Goal: Task Accomplishment & Management: Manage account settings

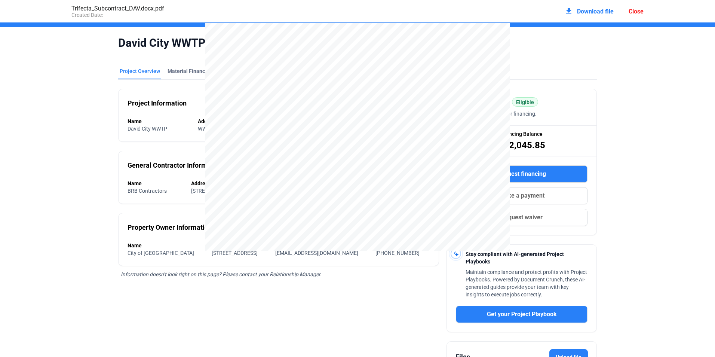
scroll to position [88, 0]
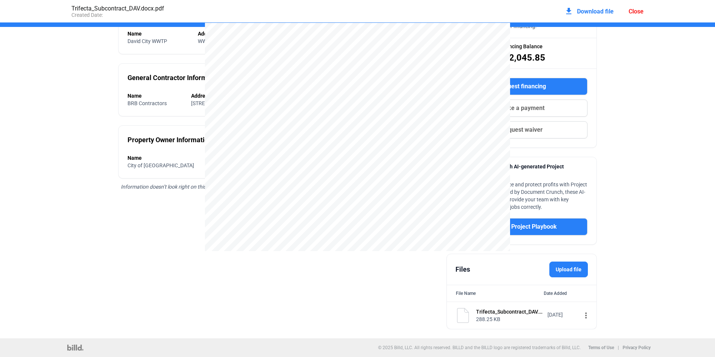
click at [636, 11] on div "Search projects CV" at bounding box center [357, 13] width 583 height 15
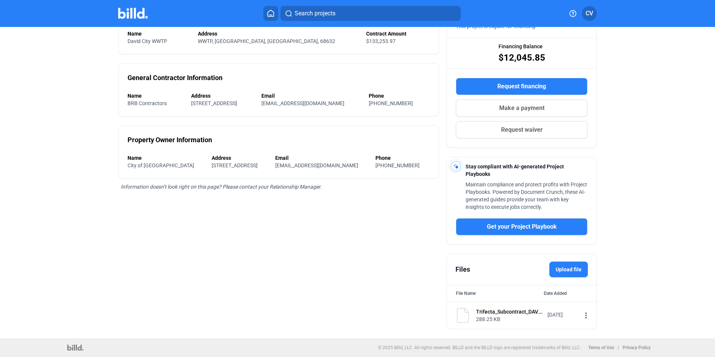
scroll to position [0, 0]
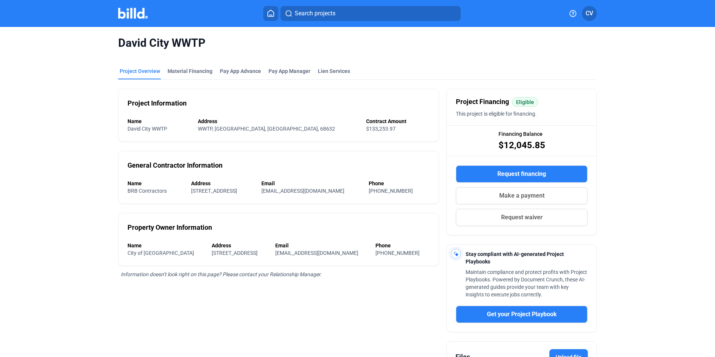
click at [271, 20] on button at bounding box center [270, 13] width 15 height 15
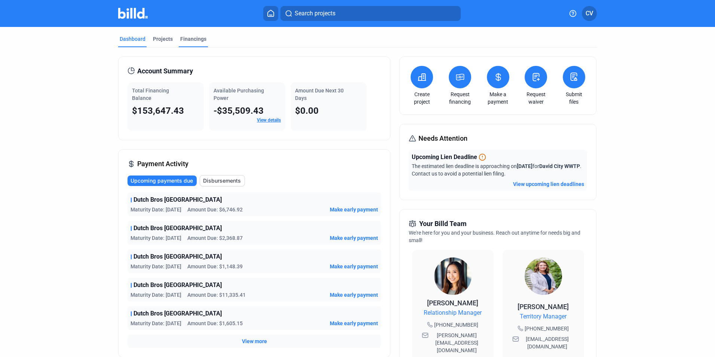
click at [188, 40] on div "Financings" at bounding box center [193, 38] width 26 height 7
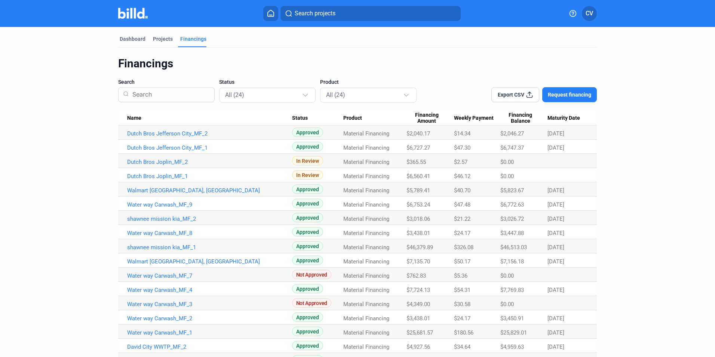
drag, startPoint x: 72, startPoint y: 221, endPoint x: 55, endPoint y: 256, distance: 39.3
drag, startPoint x: 55, startPoint y: 256, endPoint x: 43, endPoint y: 293, distance: 39.0
click at [43, 293] on dashboard "Dashboard Projects Financings Financings Search Status All (24) Product All (24…" at bounding box center [357, 246] width 643 height 439
click at [139, 40] on div "Dashboard" at bounding box center [133, 38] width 26 height 7
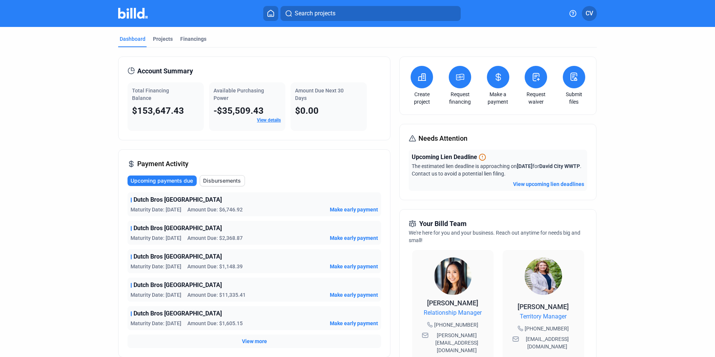
drag, startPoint x: 128, startPoint y: 110, endPoint x: 191, endPoint y: 114, distance: 62.6
click at [191, 114] on div "Total Financing Balance $153,647.43" at bounding box center [165, 106] width 76 height 49
click at [188, 114] on div "$153,647.43" at bounding box center [165, 111] width 67 height 12
click at [270, 120] on link "View details" at bounding box center [269, 119] width 24 height 5
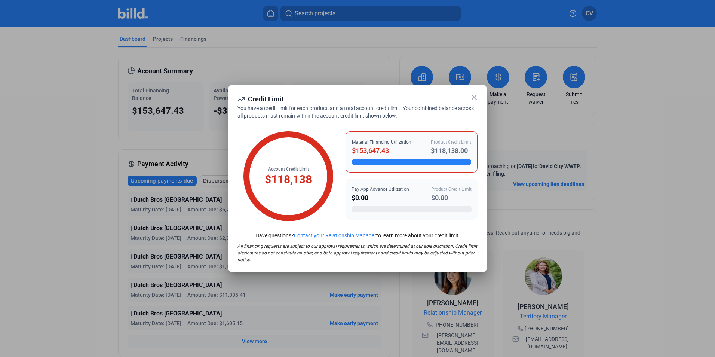
drag, startPoint x: 311, startPoint y: 177, endPoint x: 247, endPoint y: 177, distance: 64.7
click at [247, 177] on div "Account Credit Limit $118,138" at bounding box center [288, 176] width 90 height 90
drag, startPoint x: 247, startPoint y: 177, endPoint x: 320, endPoint y: 180, distance: 73.3
click at [320, 180] on icon at bounding box center [288, 176] width 90 height 90
drag, startPoint x: 267, startPoint y: 167, endPoint x: 329, endPoint y: 186, distance: 65.5
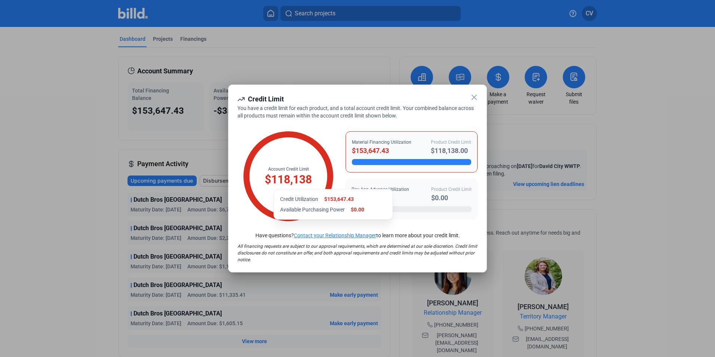
click at [329, 186] on div "Account Credit Limit $118,138 Credit Utilization $153,647.43 Available Purchasi…" at bounding box center [288, 176] width 90 height 90
click at [475, 93] on icon at bounding box center [474, 97] width 9 height 9
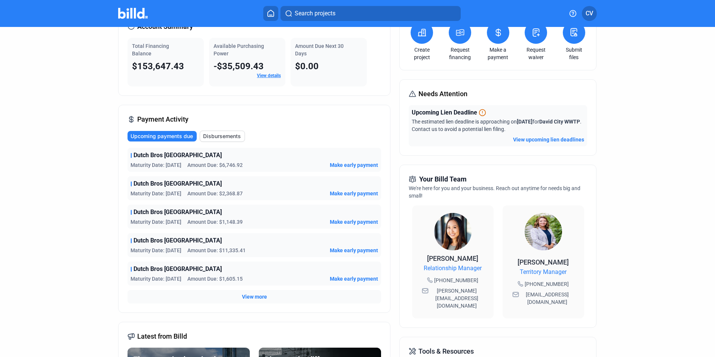
scroll to position [150, 0]
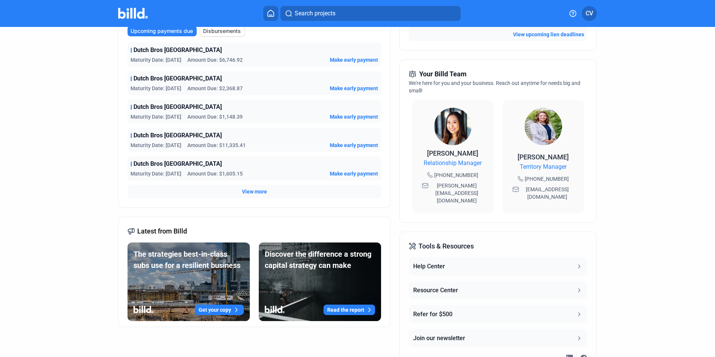
click at [251, 194] on span "View more" at bounding box center [254, 191] width 25 height 7
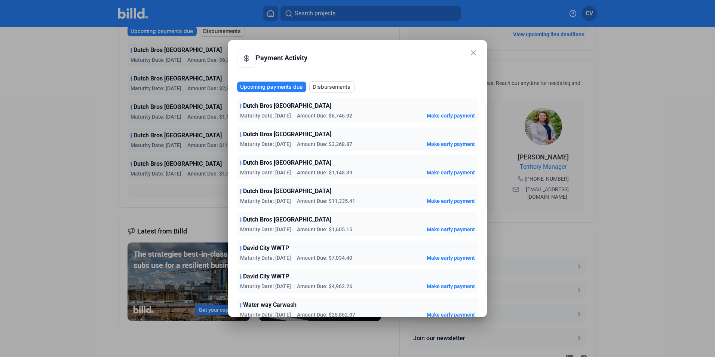
click at [473, 51] on mat-icon "close" at bounding box center [473, 52] width 9 height 9
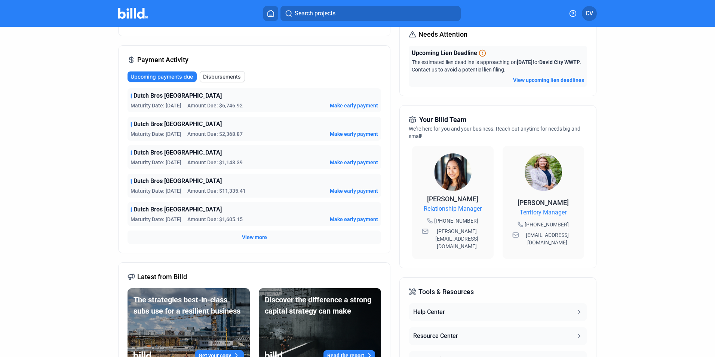
scroll to position [0, 0]
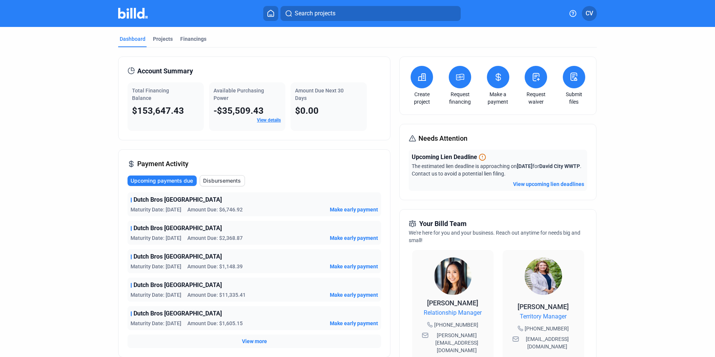
click at [497, 80] on icon at bounding box center [498, 76] width 4 height 7
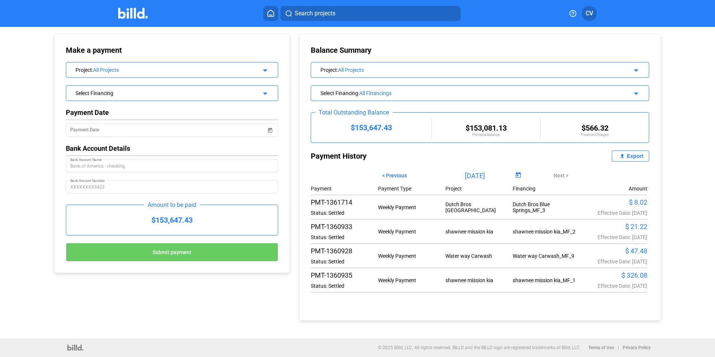
drag, startPoint x: 581, startPoint y: 126, endPoint x: 622, endPoint y: 126, distance: 41.9
click at [622, 126] on div "$566.32" at bounding box center [595, 127] width 108 height 9
drag, startPoint x: 622, startPoint y: 126, endPoint x: 610, endPoint y: 131, distance: 13.3
click at [610, 131] on div "$566.32" at bounding box center [595, 127] width 108 height 9
click at [278, 15] on button at bounding box center [270, 13] width 15 height 15
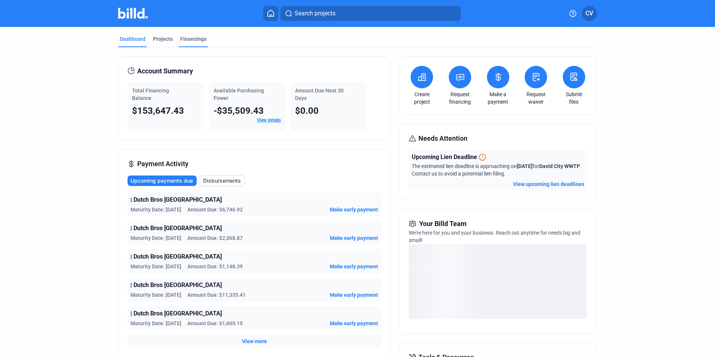
click at [193, 42] on div "Financings" at bounding box center [193, 38] width 26 height 7
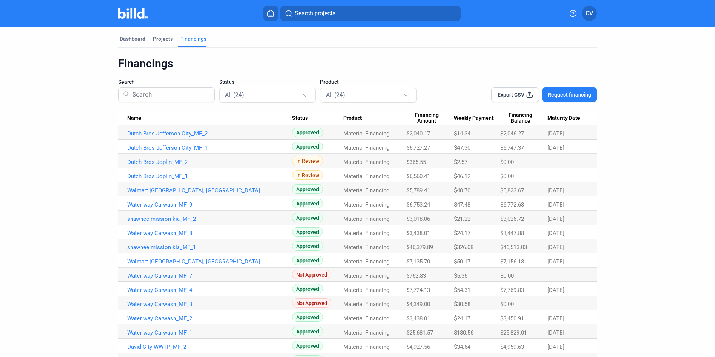
click at [136, 34] on mat-tab-group "Dashboard Projects Financings Financings Search Status All (24) Product All (24…" at bounding box center [357, 246] width 479 height 439
click at [134, 36] on div "Dashboard" at bounding box center [133, 38] width 26 height 7
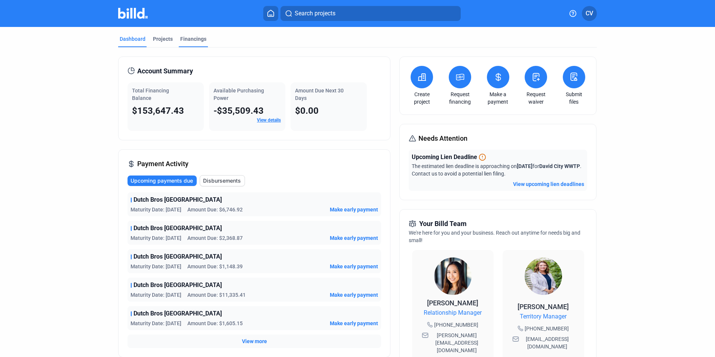
click at [184, 37] on div "Financings" at bounding box center [193, 38] width 26 height 7
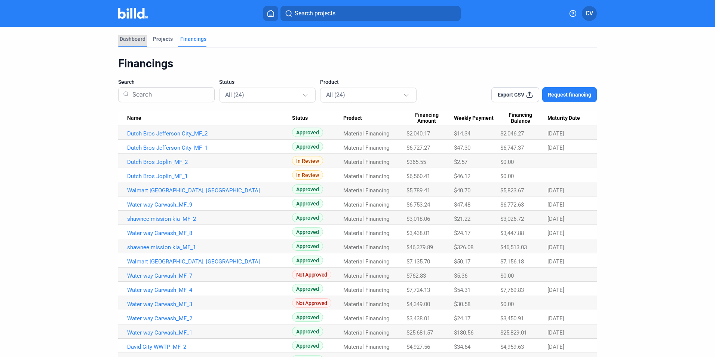
click at [131, 39] on div "Dashboard" at bounding box center [133, 38] width 26 height 7
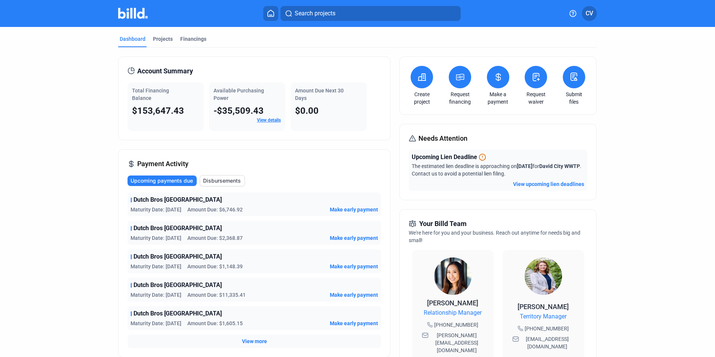
click at [273, 119] on link "View details" at bounding box center [269, 119] width 24 height 5
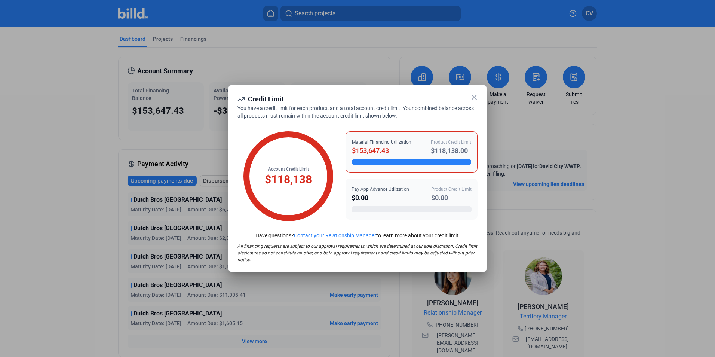
click at [474, 96] on icon at bounding box center [474, 97] width 9 height 9
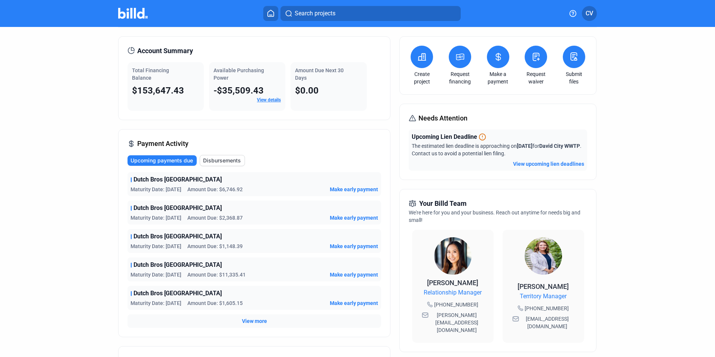
scroll to position [37, 0]
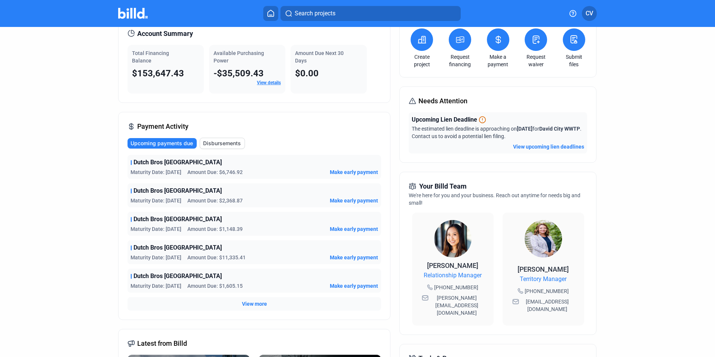
click at [254, 302] on span "View more" at bounding box center [254, 303] width 25 height 7
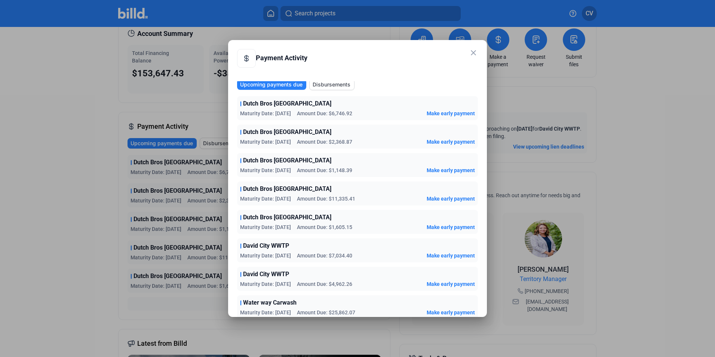
scroll to position [0, 0]
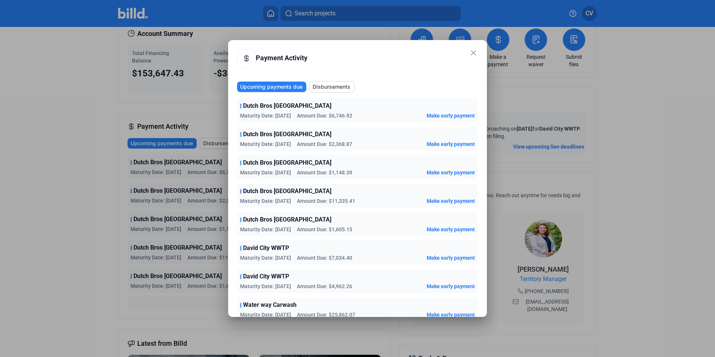
click at [342, 87] on span "Disbursements" at bounding box center [332, 86] width 38 height 7
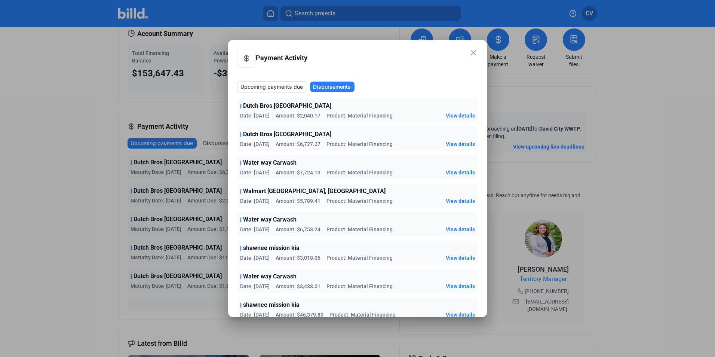
click at [474, 50] on mat-icon "close" at bounding box center [473, 52] width 9 height 9
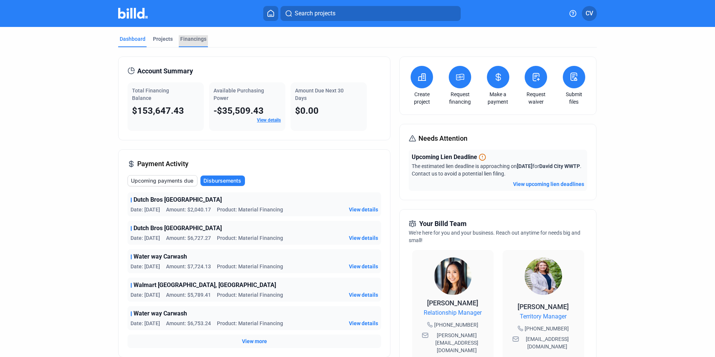
click at [183, 39] on div "Financings" at bounding box center [193, 38] width 26 height 7
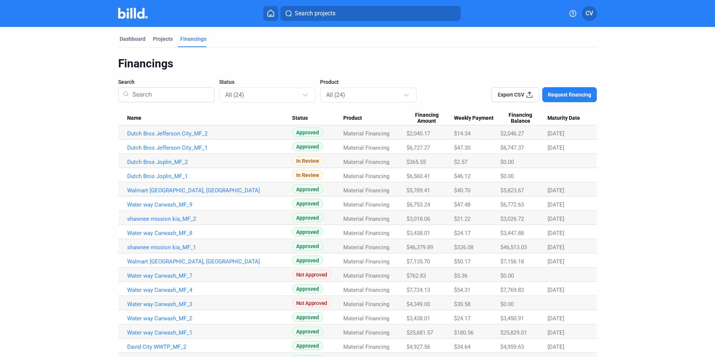
click at [510, 99] on button "Export CSV" at bounding box center [515, 94] width 48 height 15
click at [661, 244] on dashboard "Dashboard Projects Financings Financings Search Status All (24) Product All (24…" at bounding box center [357, 246] width 643 height 439
